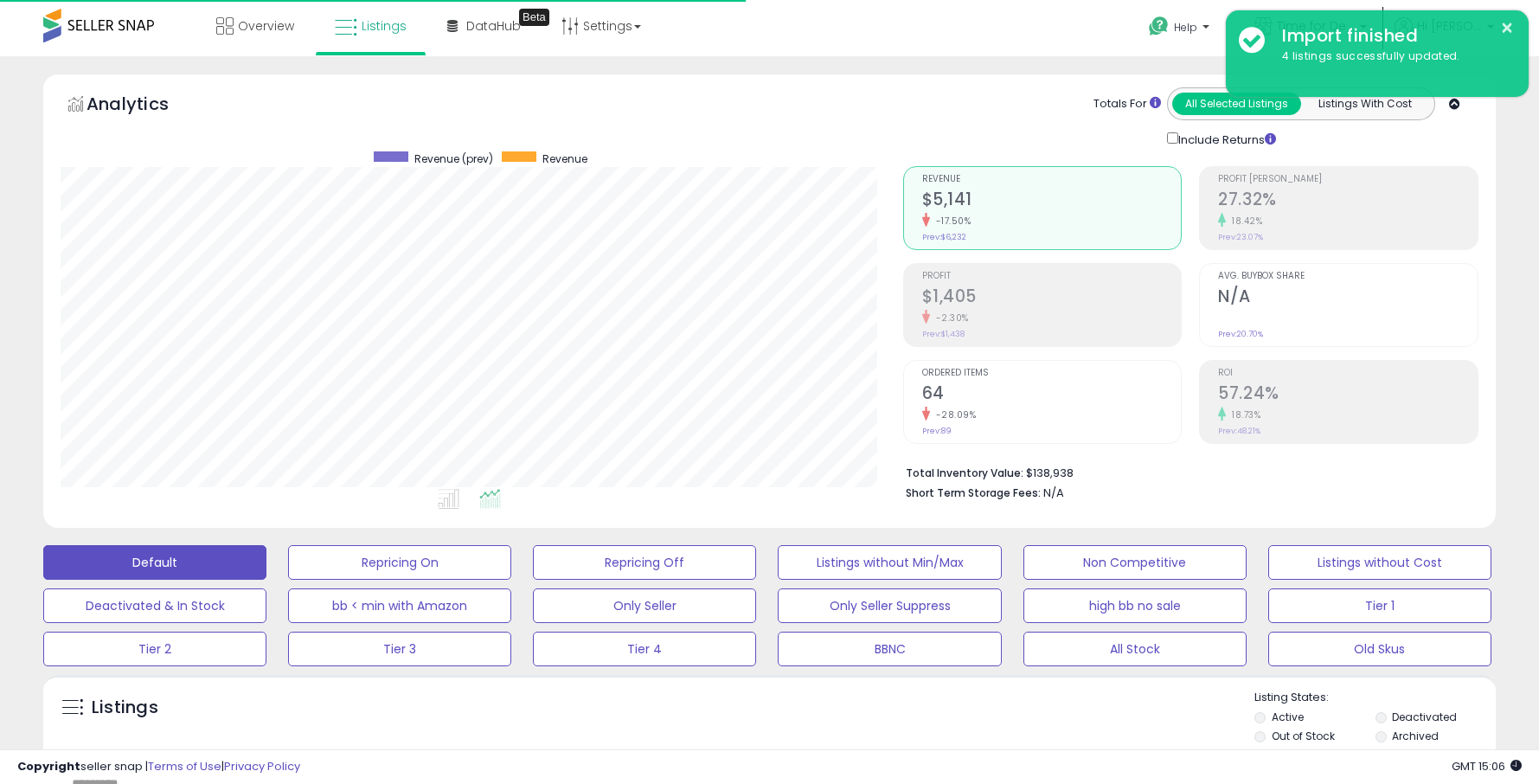
scroll to position [355, 842]
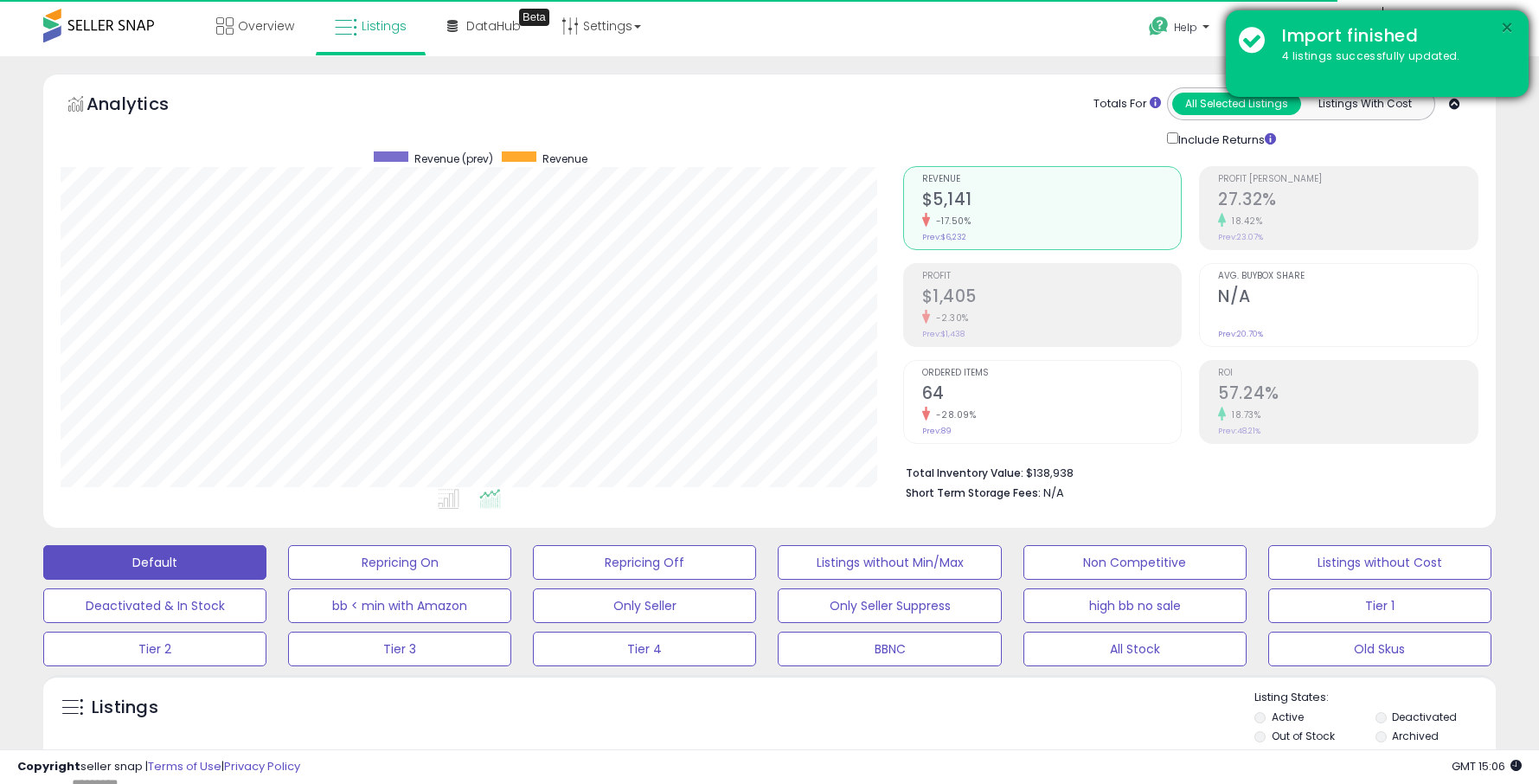
click at [1506, 27] on button "×" at bounding box center [1507, 28] width 14 height 21
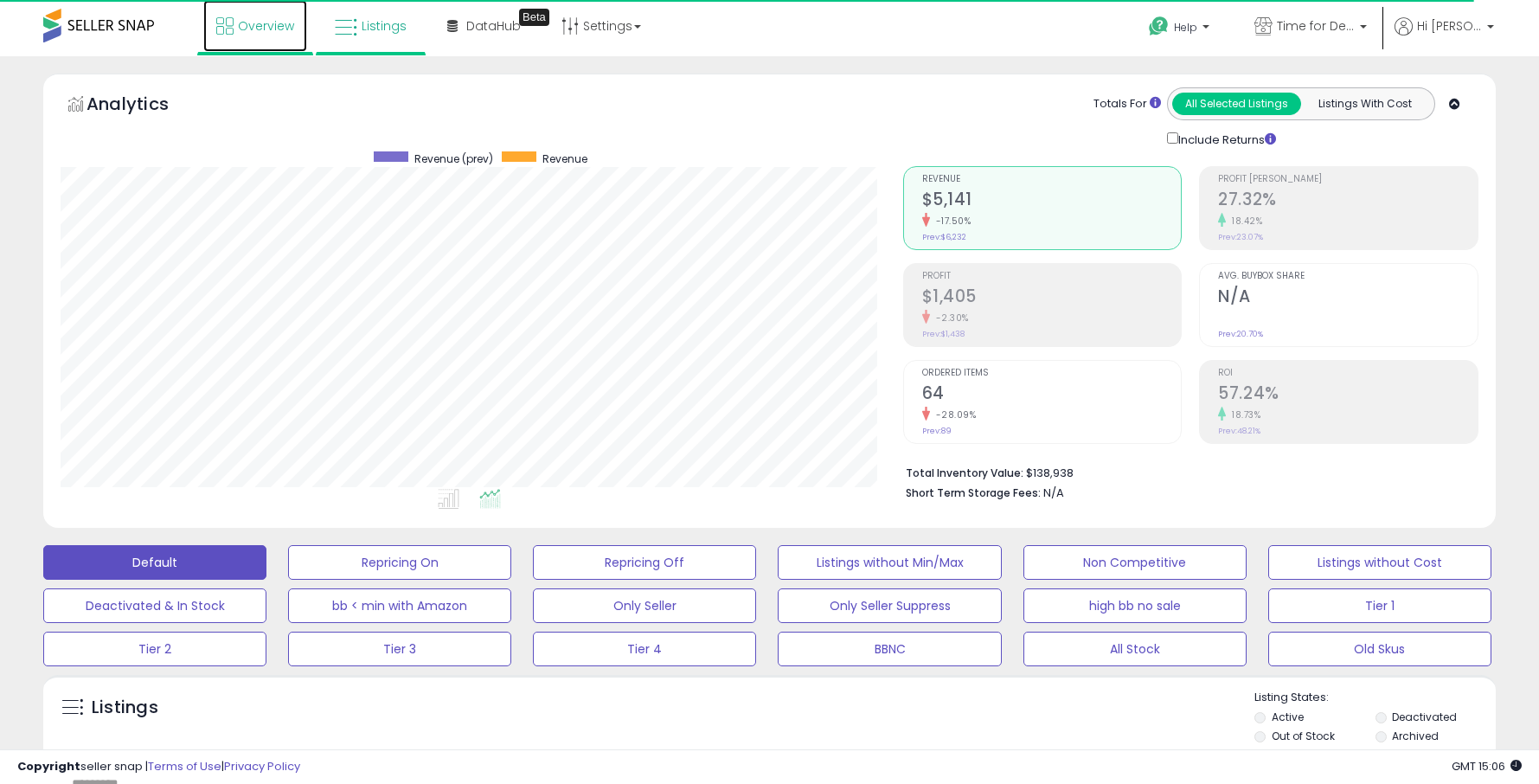
click at [234, 28] on link "Overview" at bounding box center [255, 25] width 103 height 52
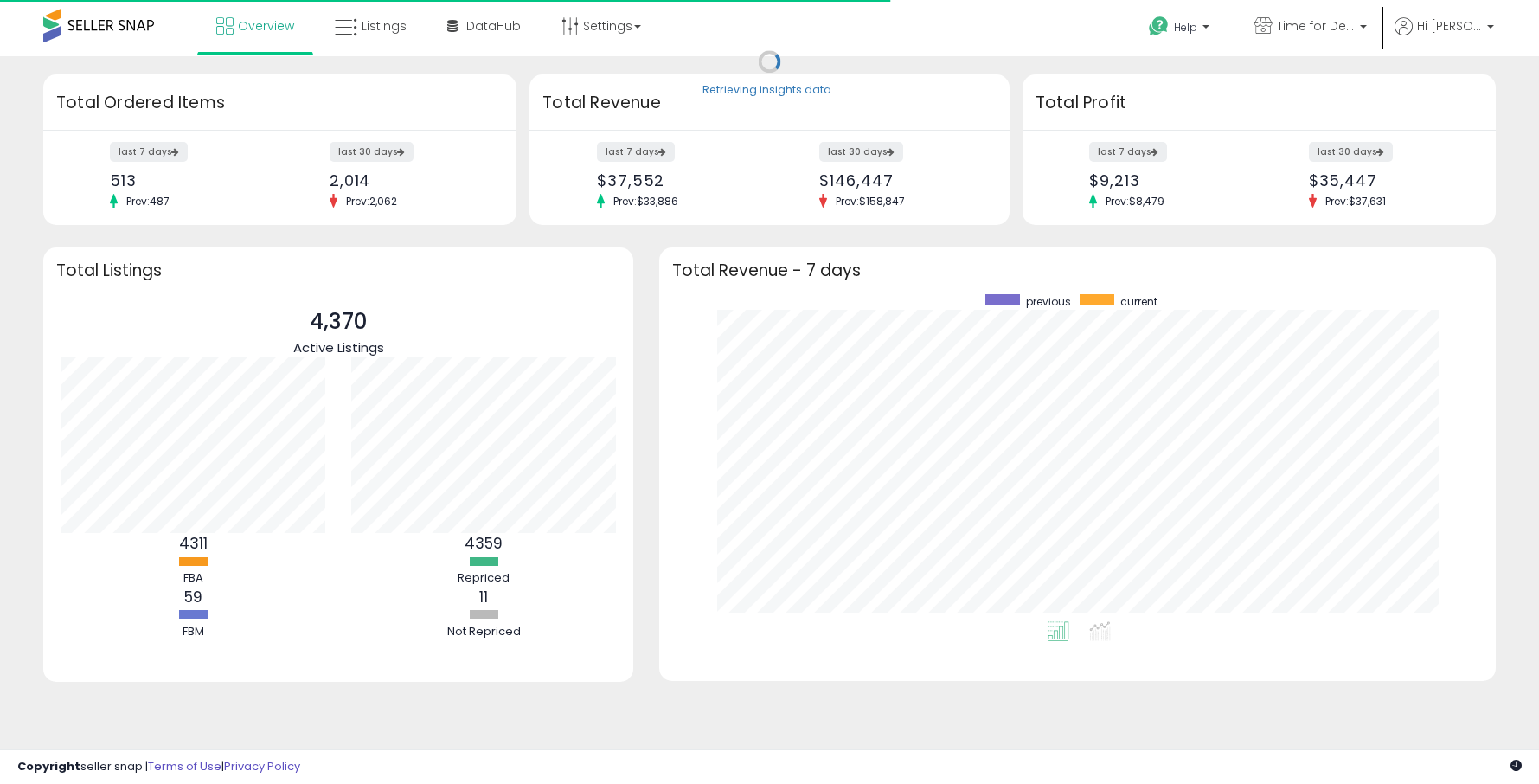
scroll to position [327, 802]
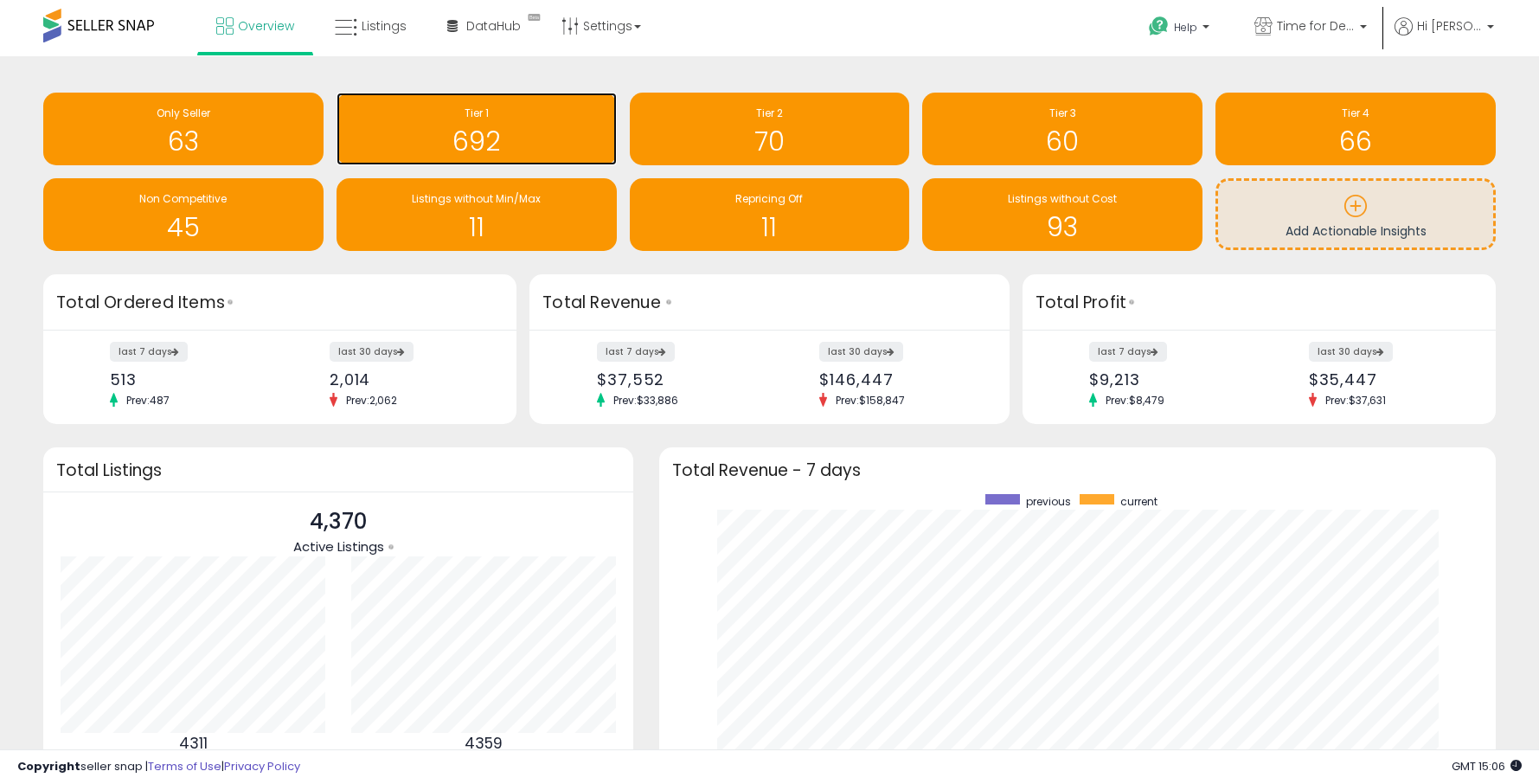
click at [477, 127] on h1 "692" at bounding box center [477, 140] width 263 height 28
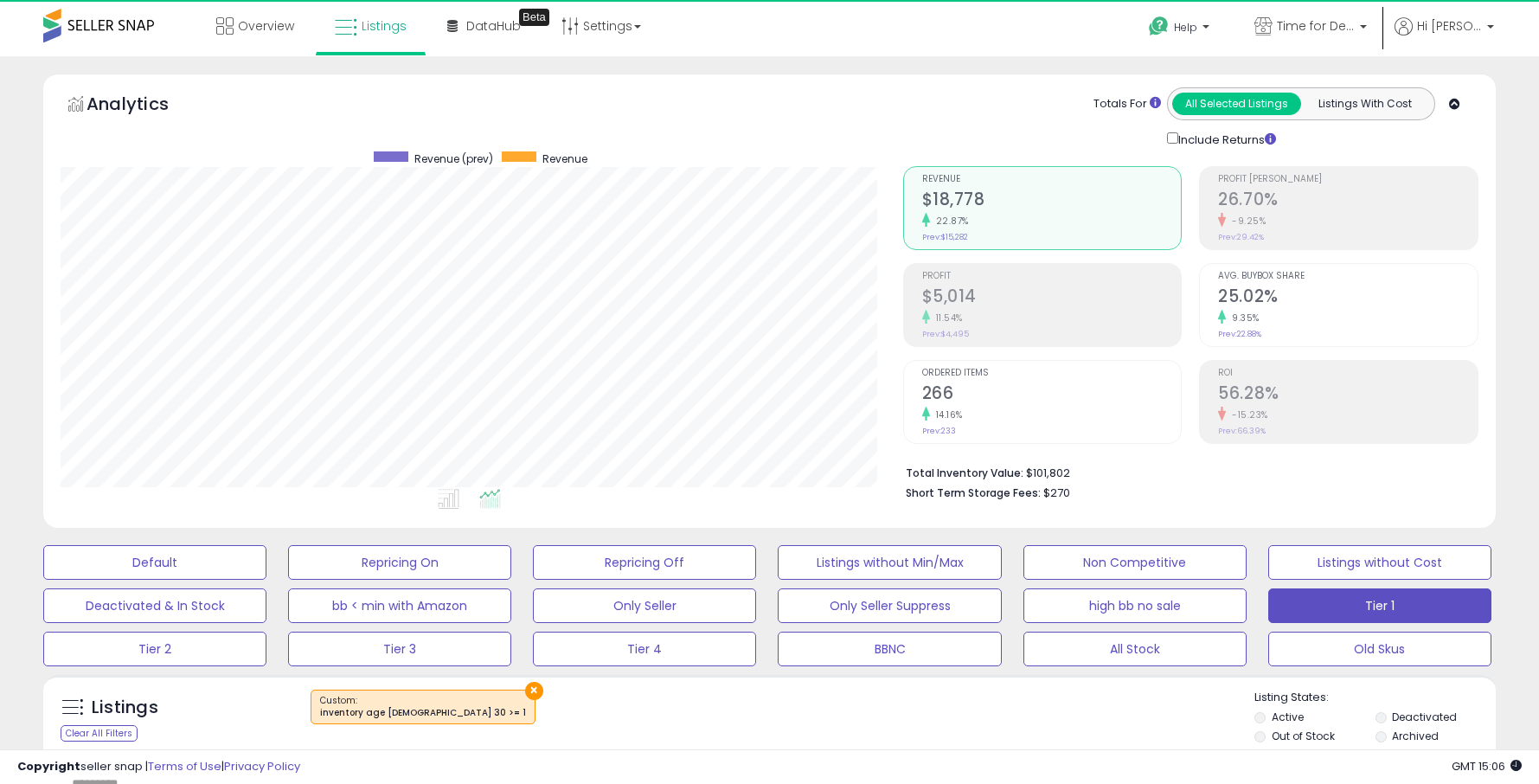
scroll to position [355, 842]
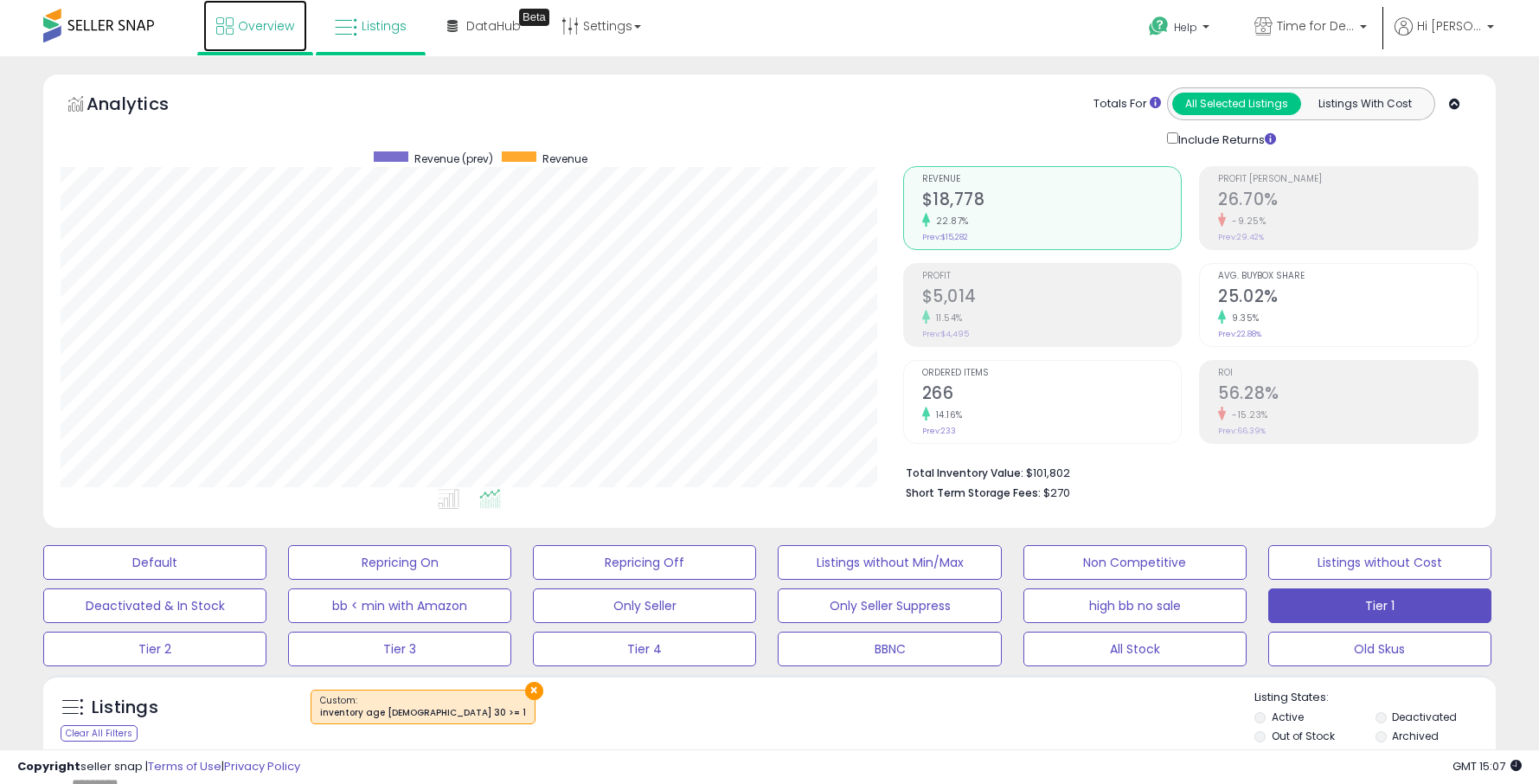
click at [243, 26] on span "Overview" at bounding box center [266, 26] width 57 height 18
